Goal: Navigation & Orientation: Understand site structure

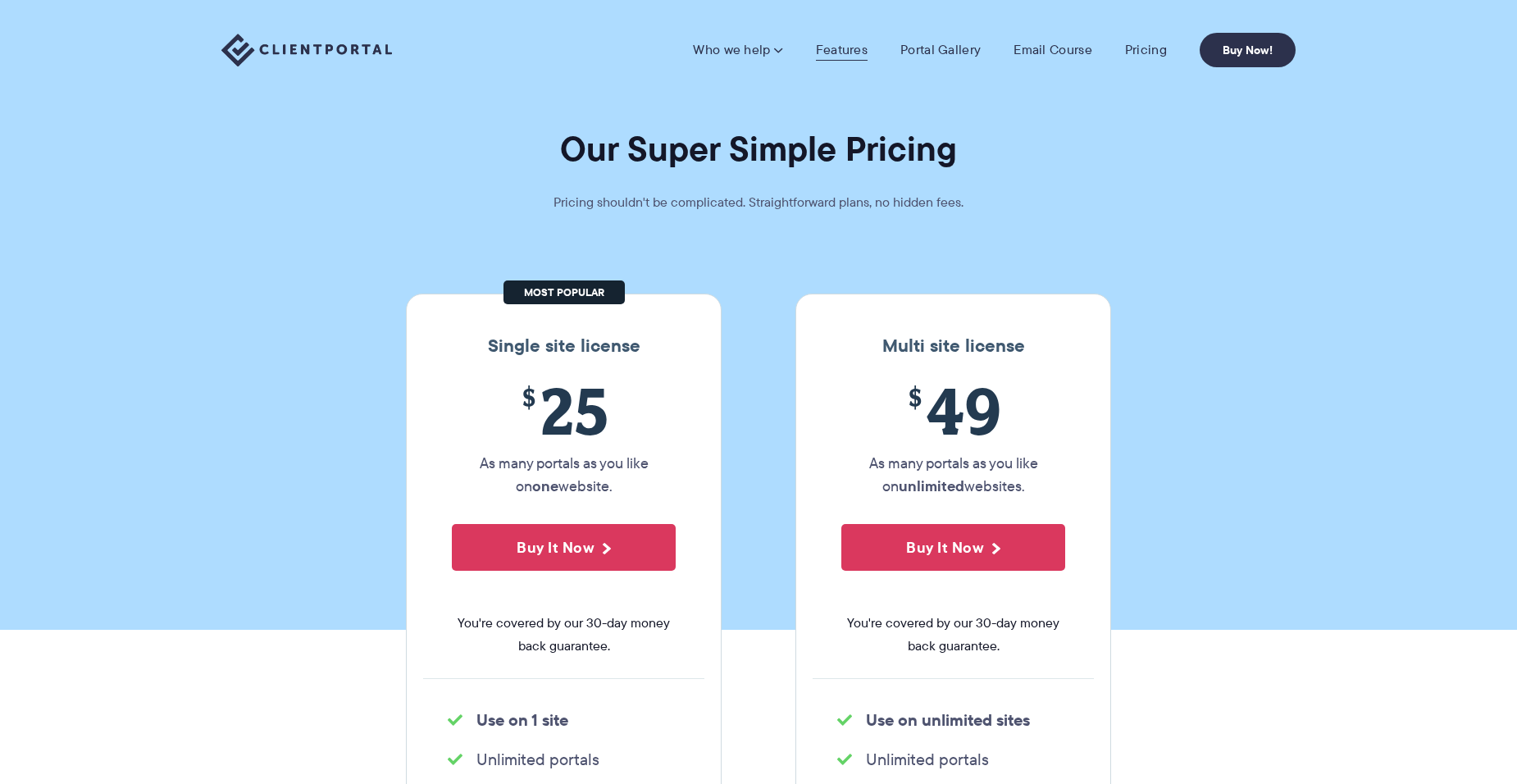
click at [848, 41] on link "Features" at bounding box center [842, 49] width 52 height 16
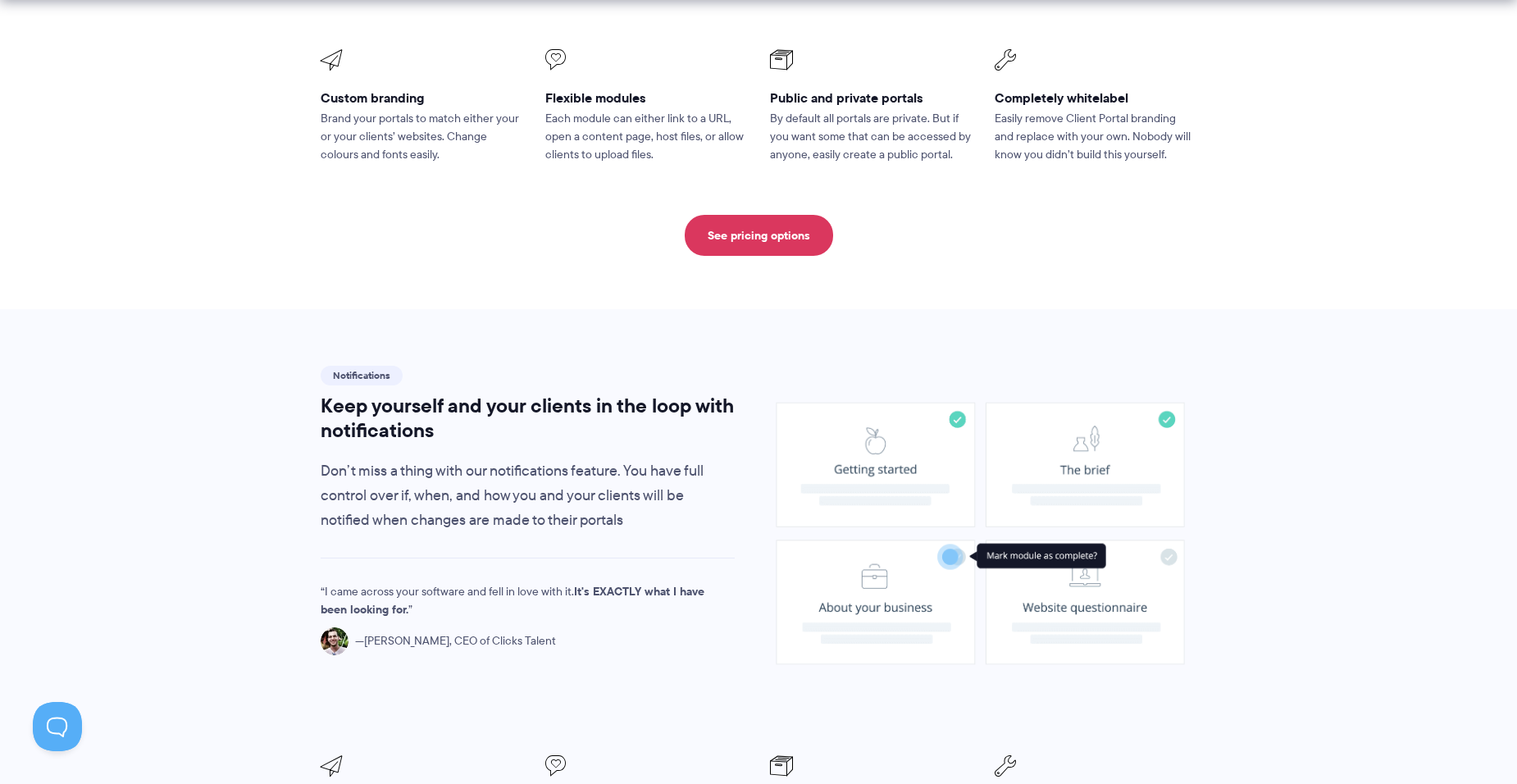
scroll to position [983, 0]
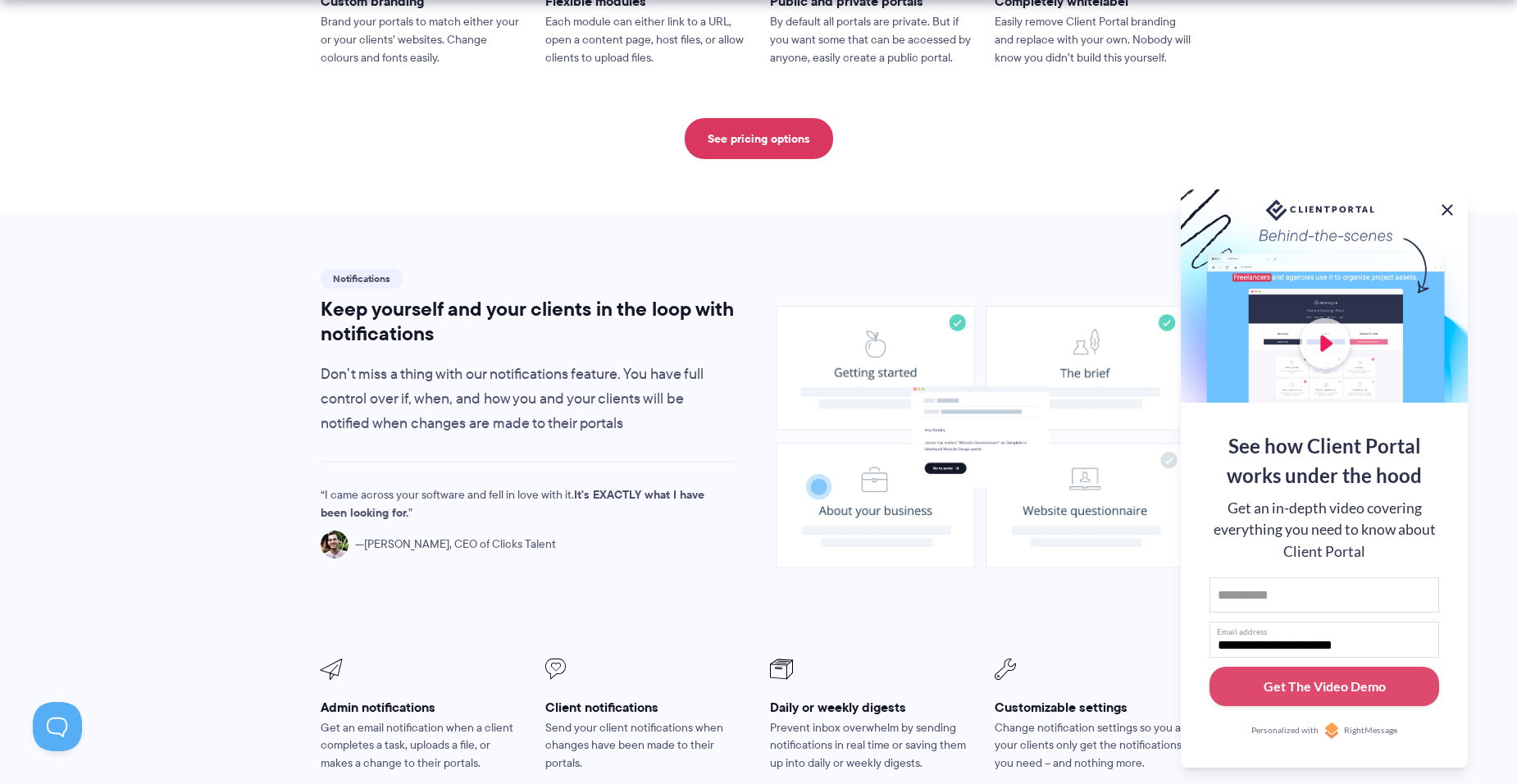
click at [1447, 209] on button at bounding box center [1447, 210] width 20 height 20
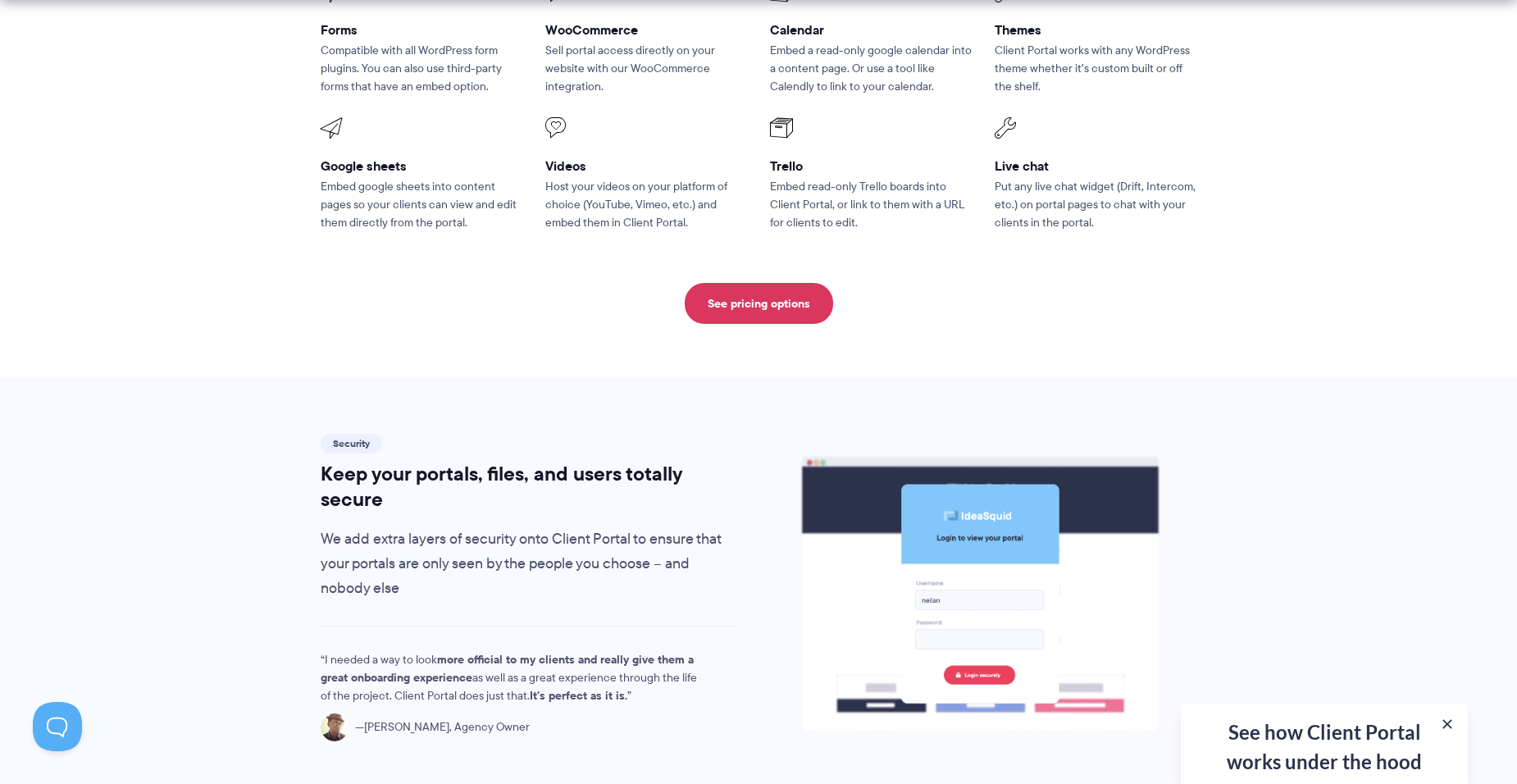
scroll to position [2459, 0]
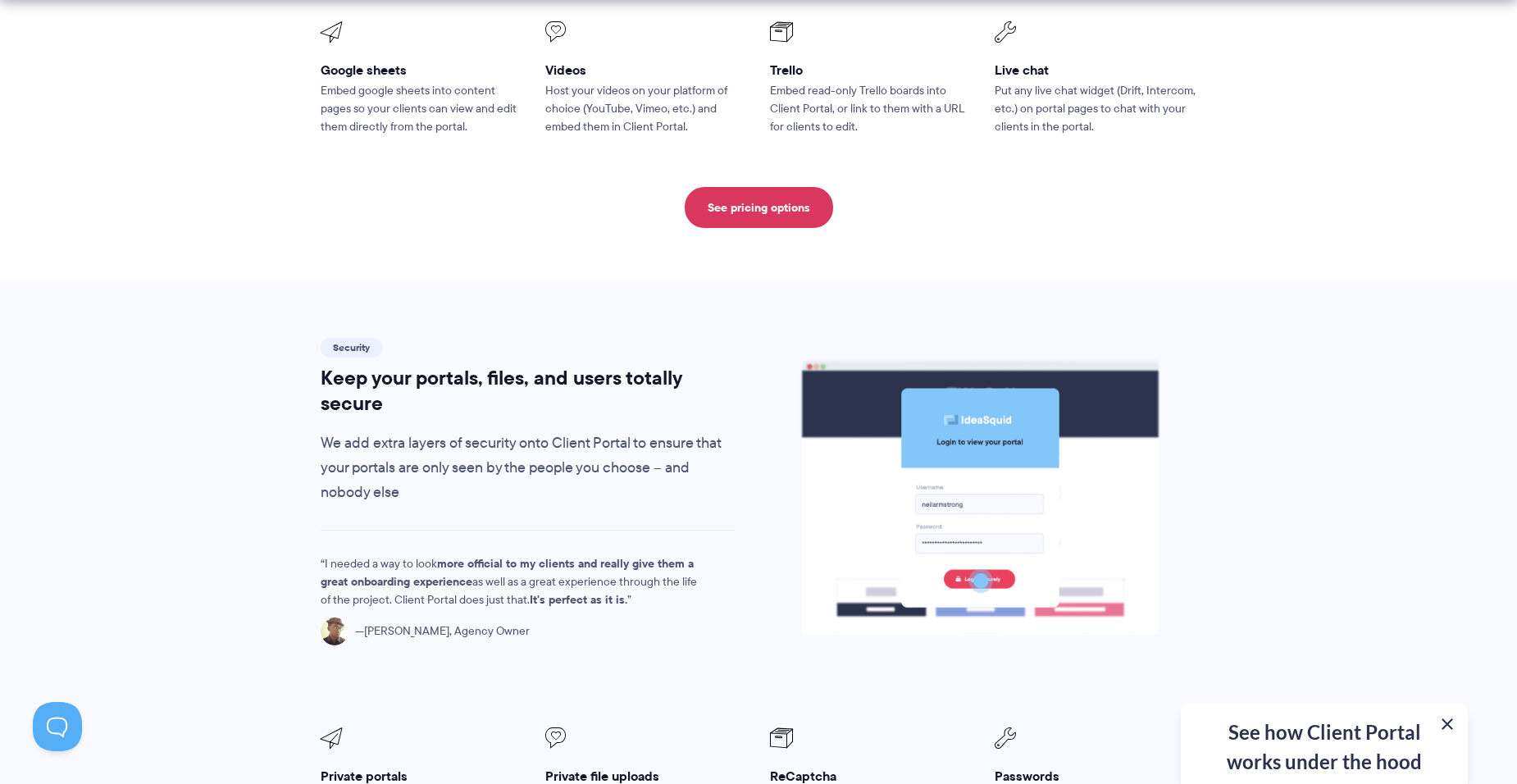
click at [1452, 726] on button at bounding box center [1447, 724] width 20 height 20
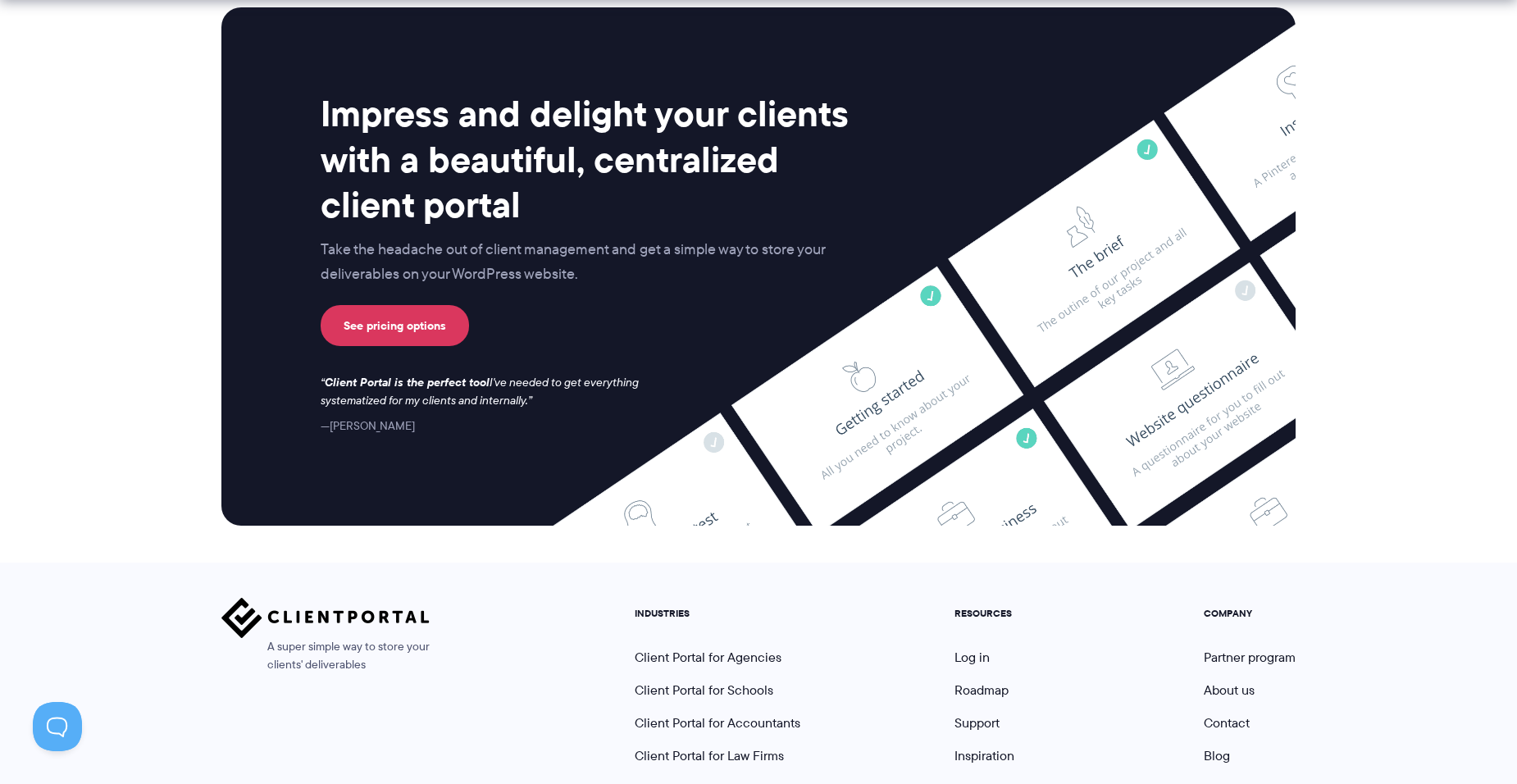
scroll to position [4287, 0]
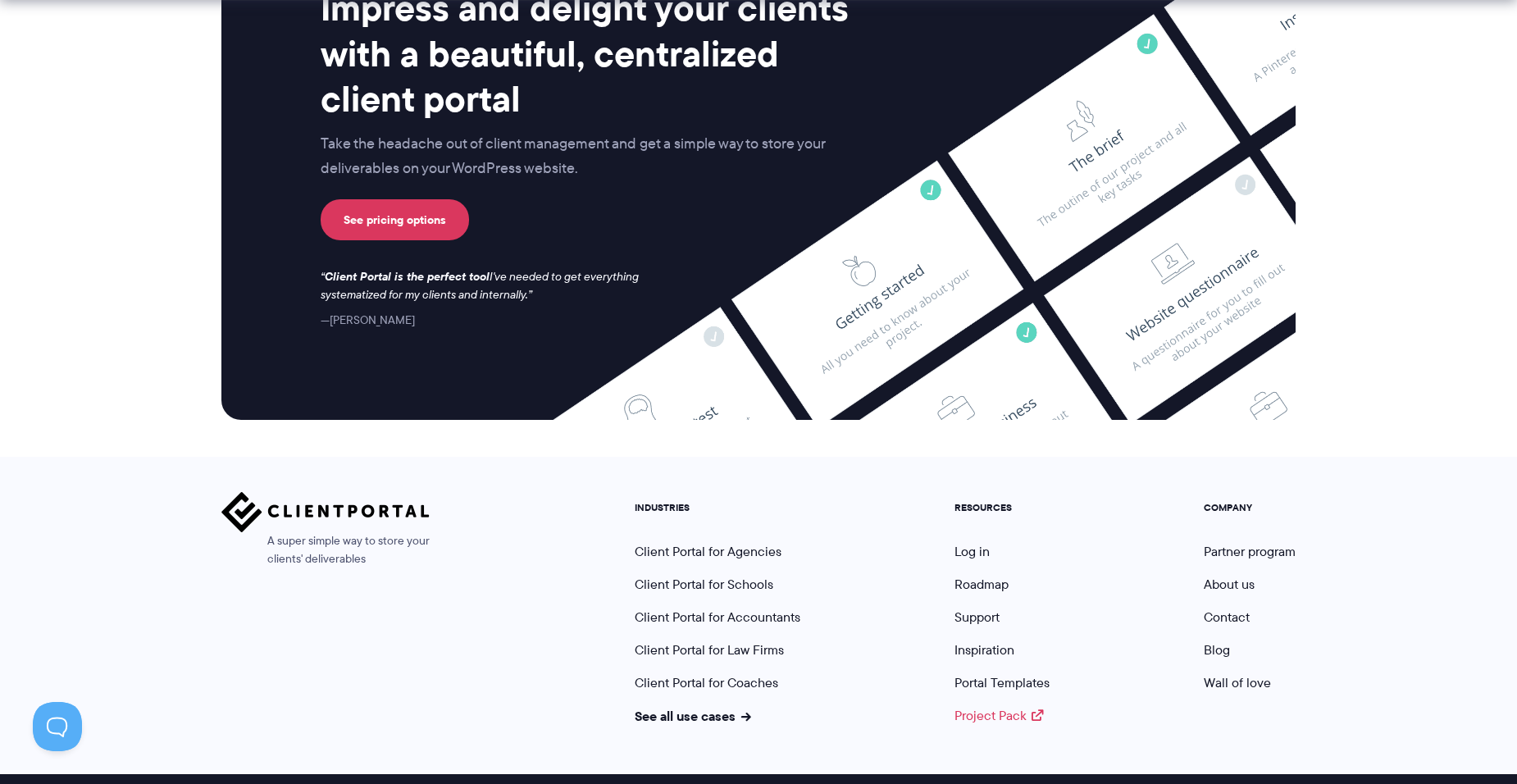
click at [1029, 706] on link "Project Pack" at bounding box center [999, 715] width 88 height 19
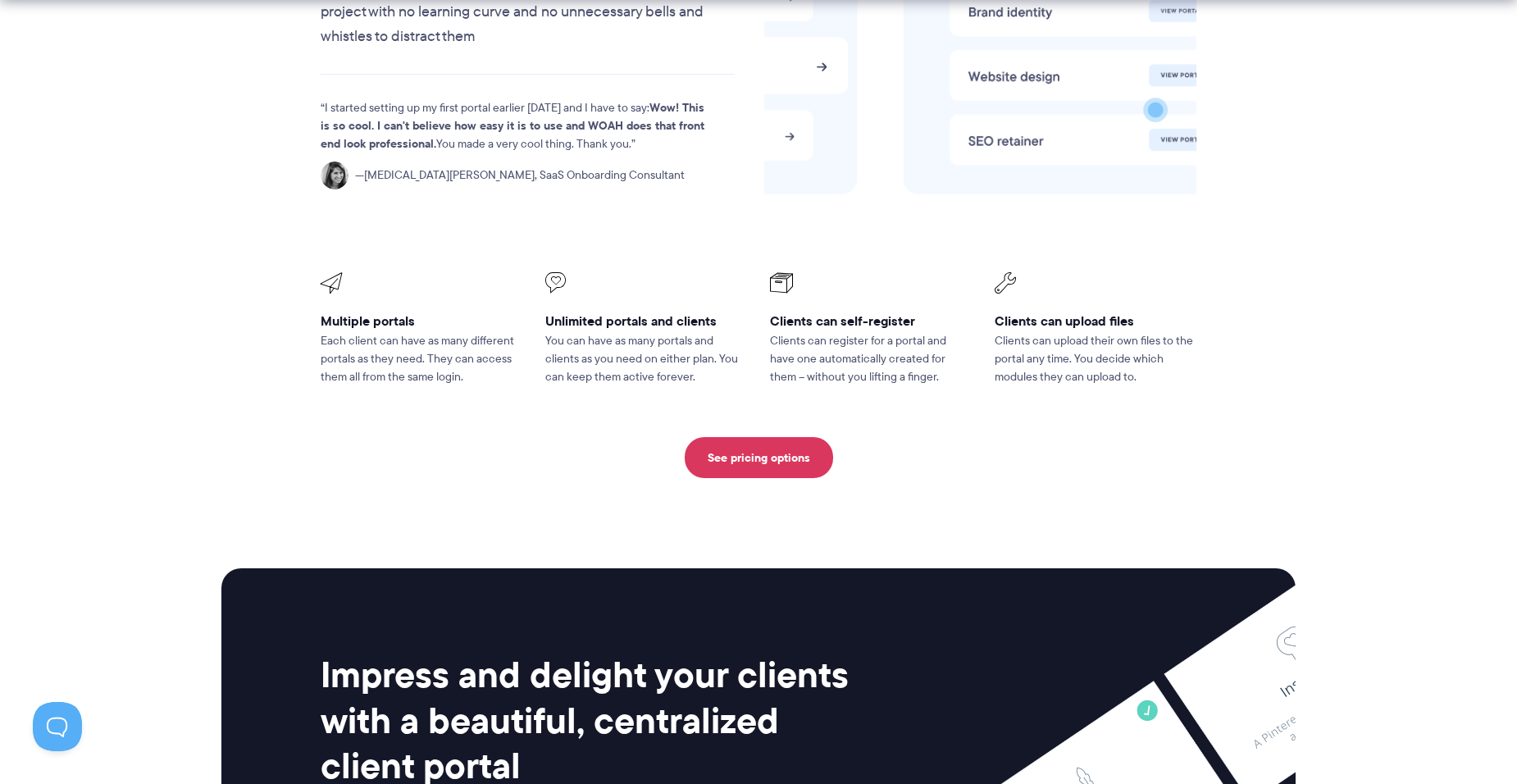
scroll to position [3303, 0]
